Goal: Information Seeking & Learning: Find contact information

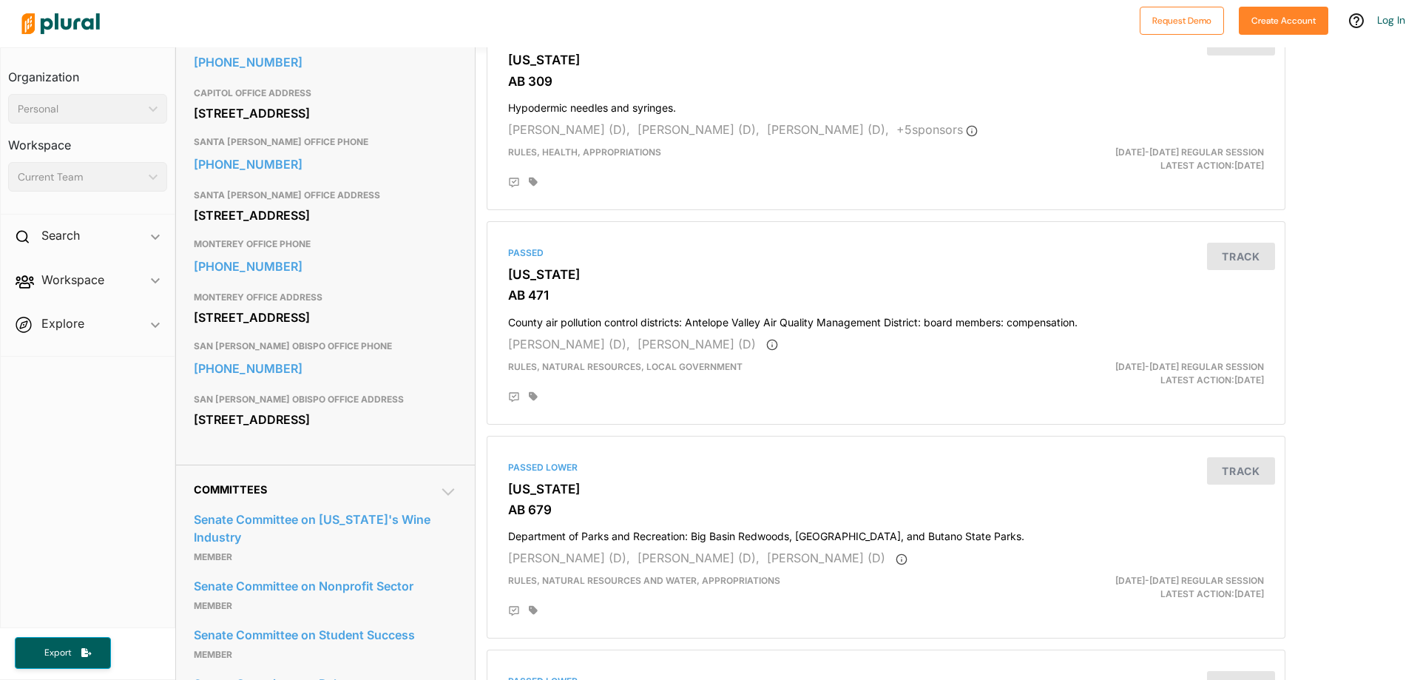
scroll to position [518, 0]
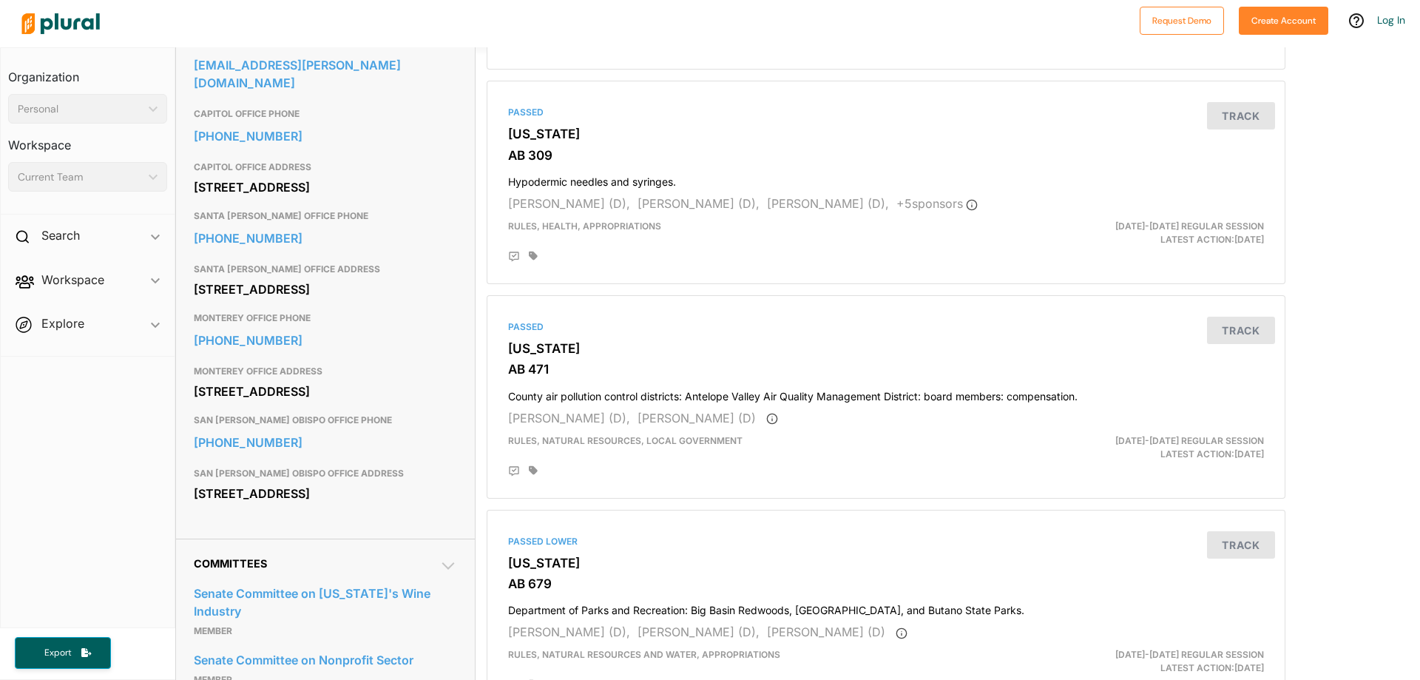
drag, startPoint x: 316, startPoint y: 424, endPoint x: 183, endPoint y: 408, distance: 134.1
click at [183, 408] on div "Contact Info EMAIL [EMAIL_ADDRESS][PERSON_NAME][DOMAIN_NAME] CAPITOL OFFICE PHO…" at bounding box center [325, 264] width 299 height 547
copy div "[STREET_ADDRESS]"
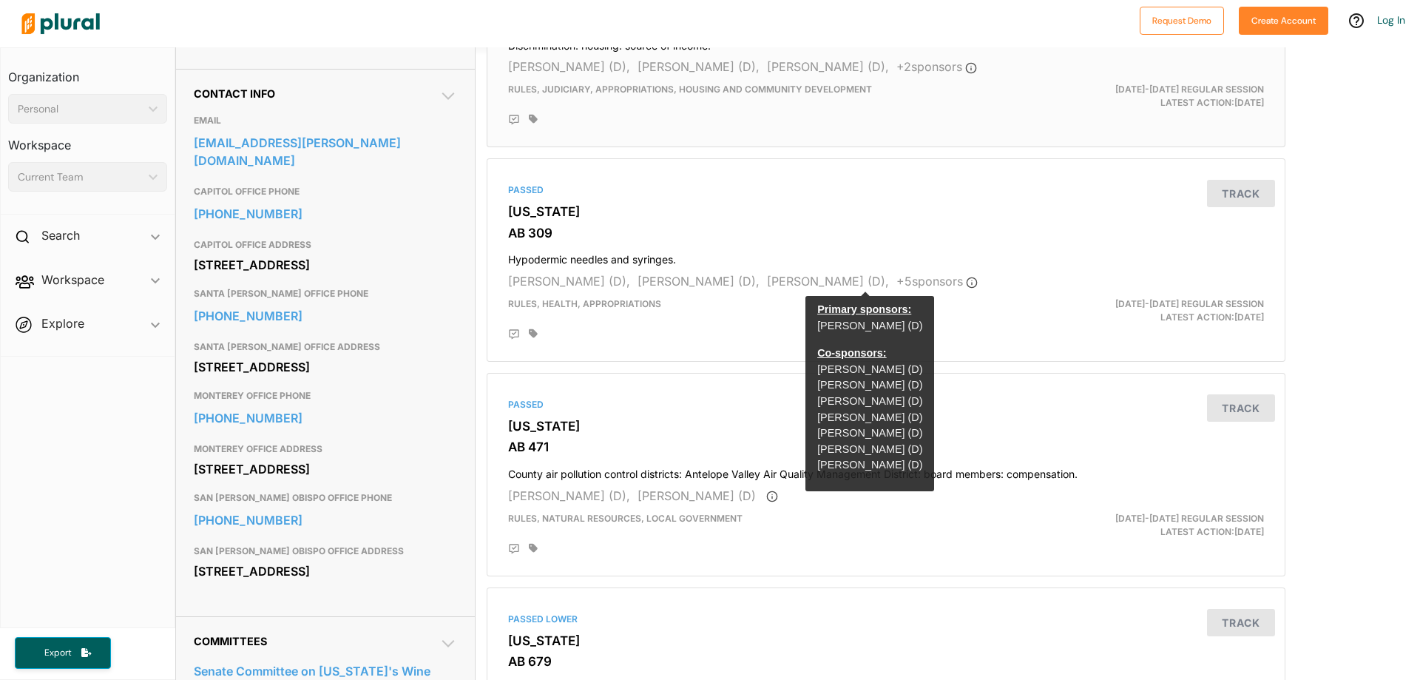
scroll to position [296, 0]
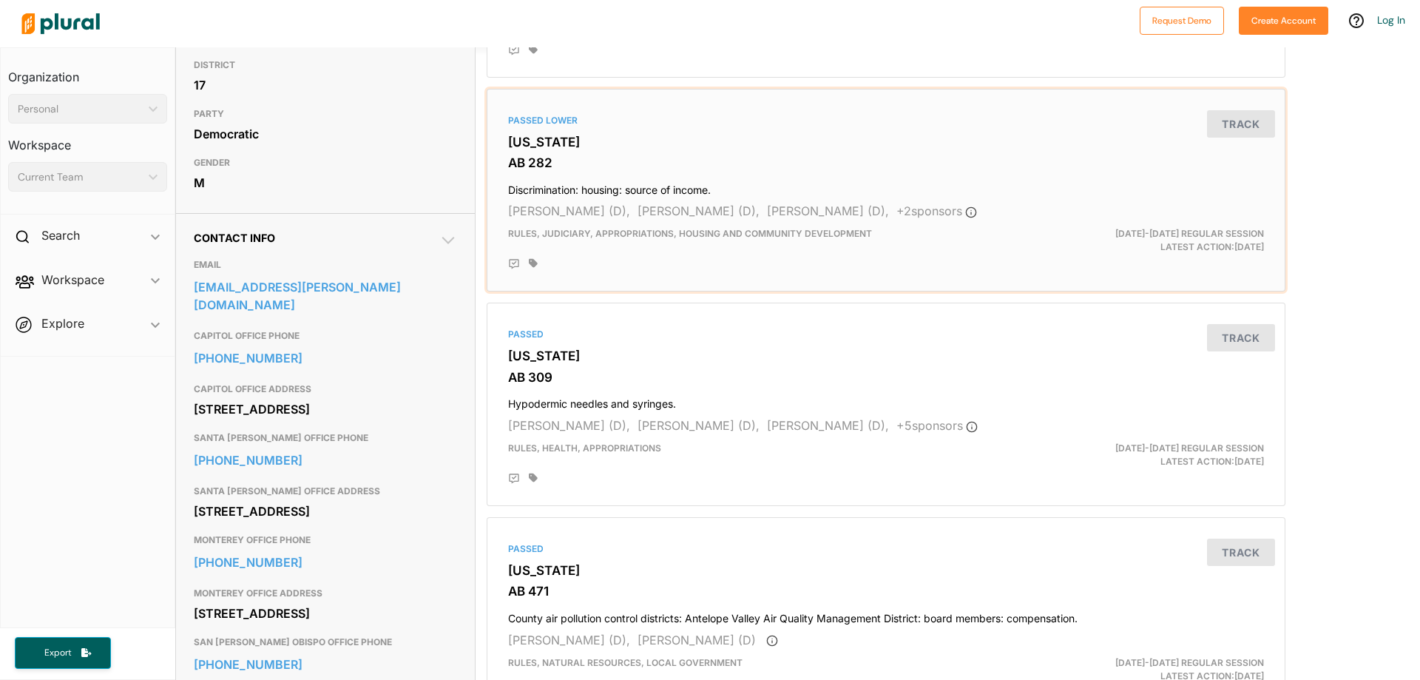
drag, startPoint x: 759, startPoint y: 130, endPoint x: 751, endPoint y: 118, distance: 14.8
click at [760, 133] on div "Passed [GEOGRAPHIC_DATA][US_STATE] AB 282 Discrimination: housing: source of in…" at bounding box center [885, 190] width 785 height 190
